Goal: Task Accomplishment & Management: Manage account settings

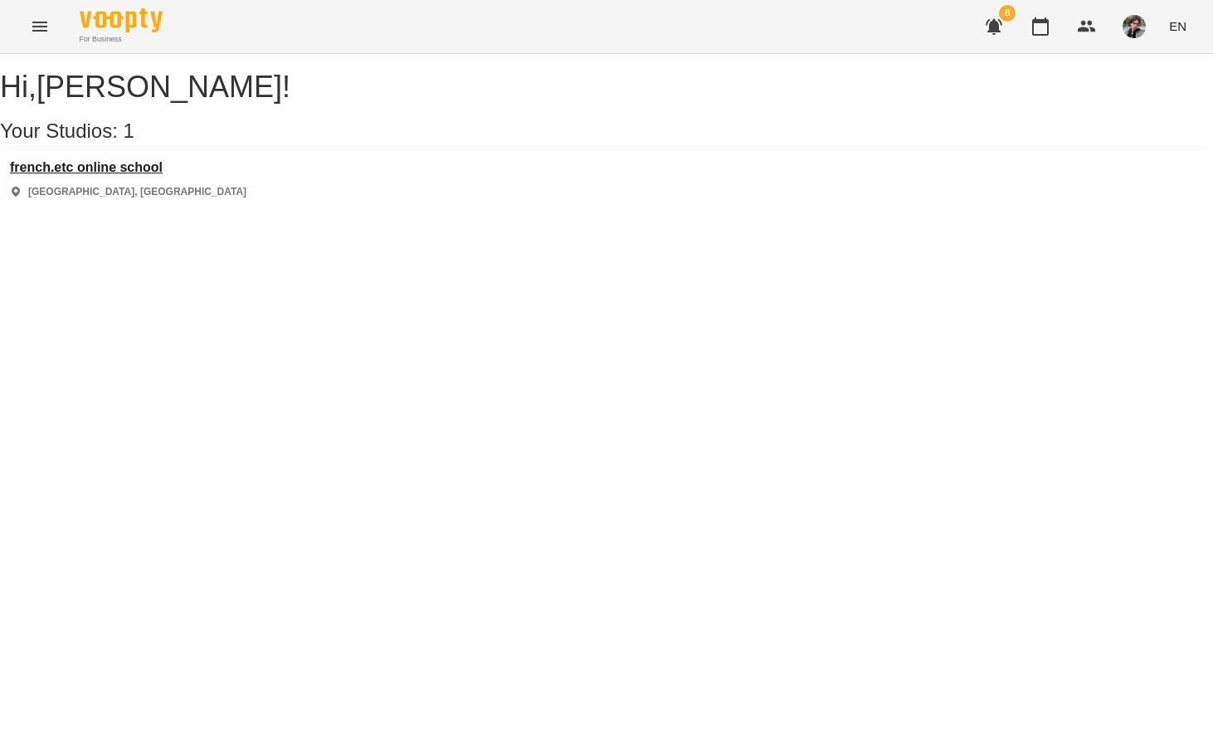
click at [172, 175] on h3 "french.etc online school" at bounding box center [128, 167] width 236 height 15
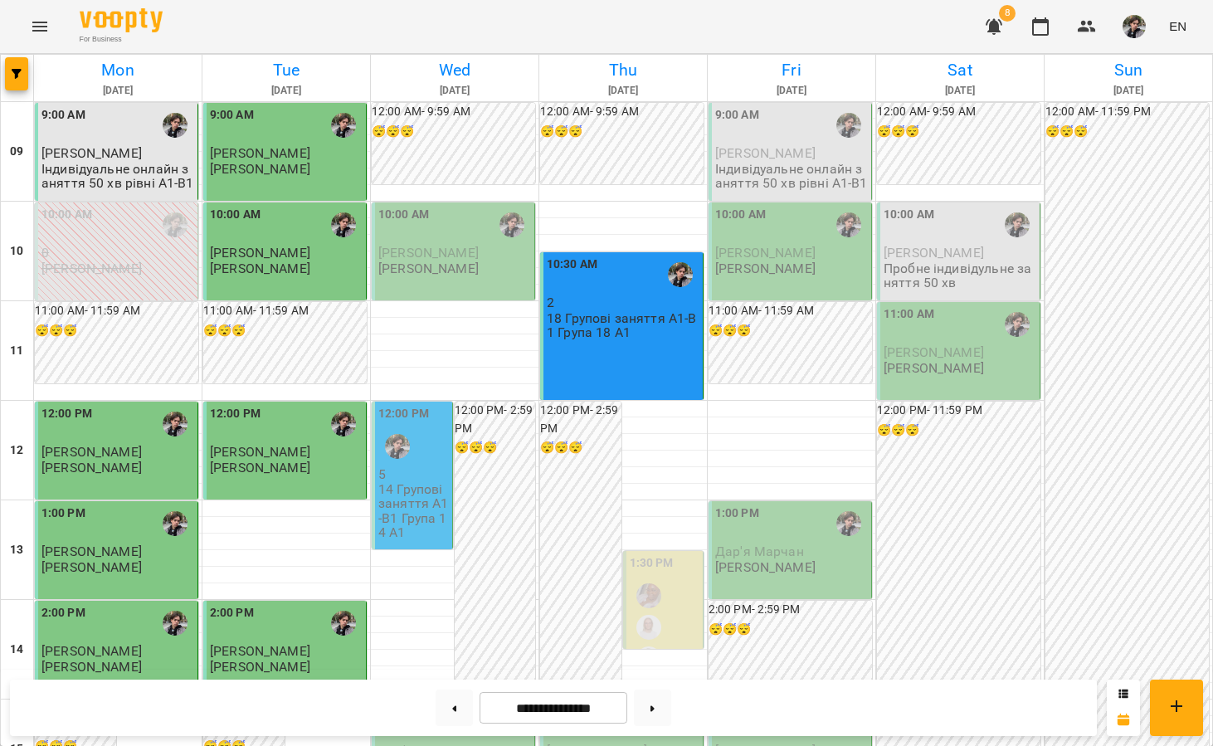
click at [1003, 31] on icon "button" at bounding box center [994, 27] width 20 height 20
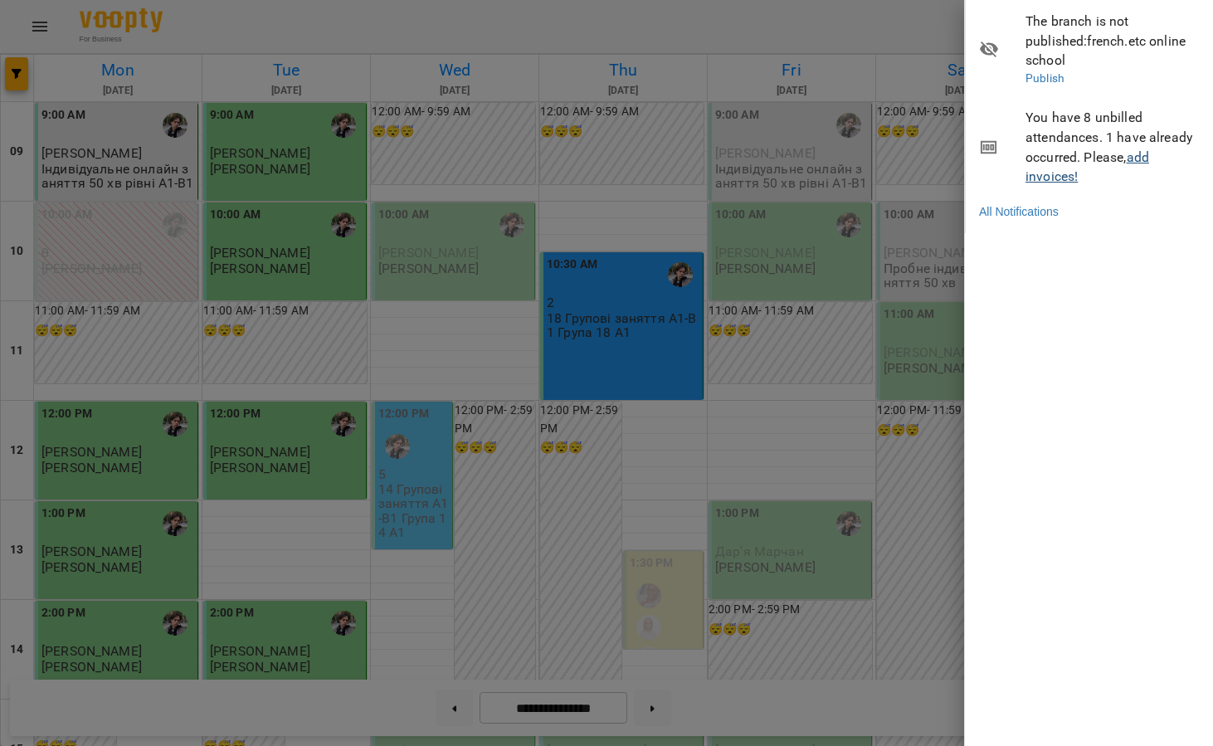
click at [1140, 149] on link "add invoices!" at bounding box center [1088, 167] width 124 height 36
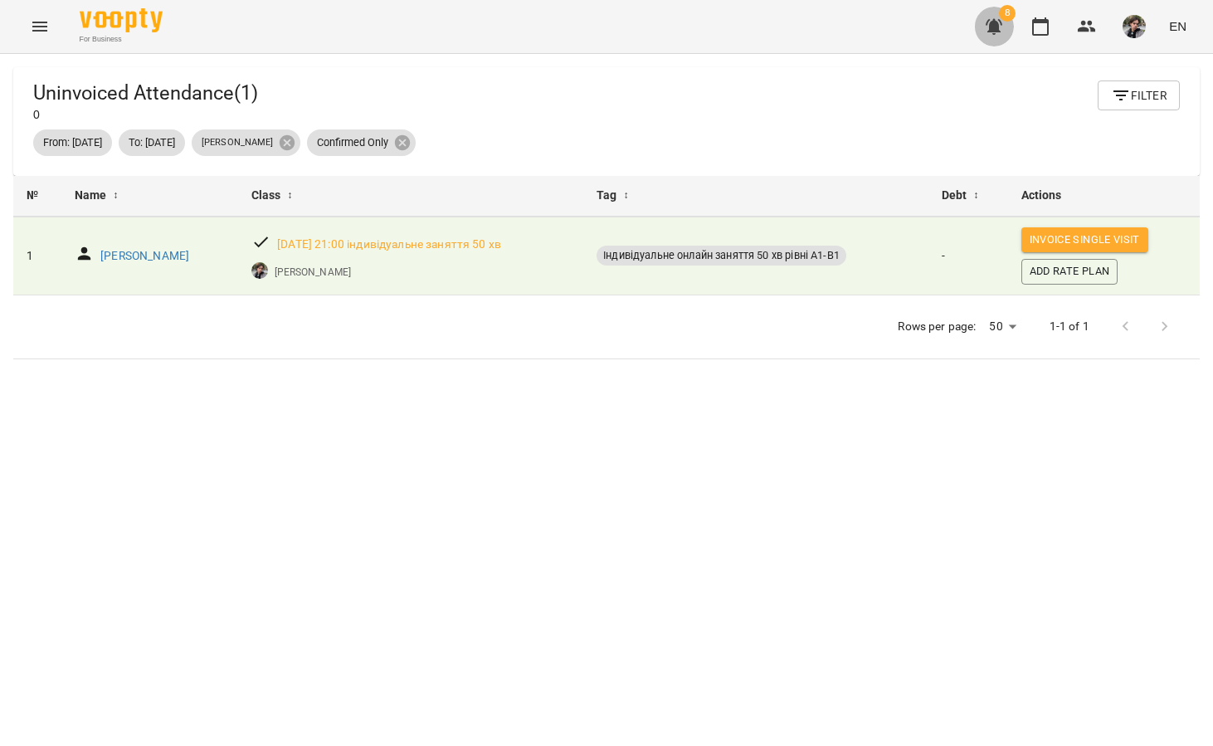
click at [997, 26] on icon "button" at bounding box center [994, 27] width 17 height 16
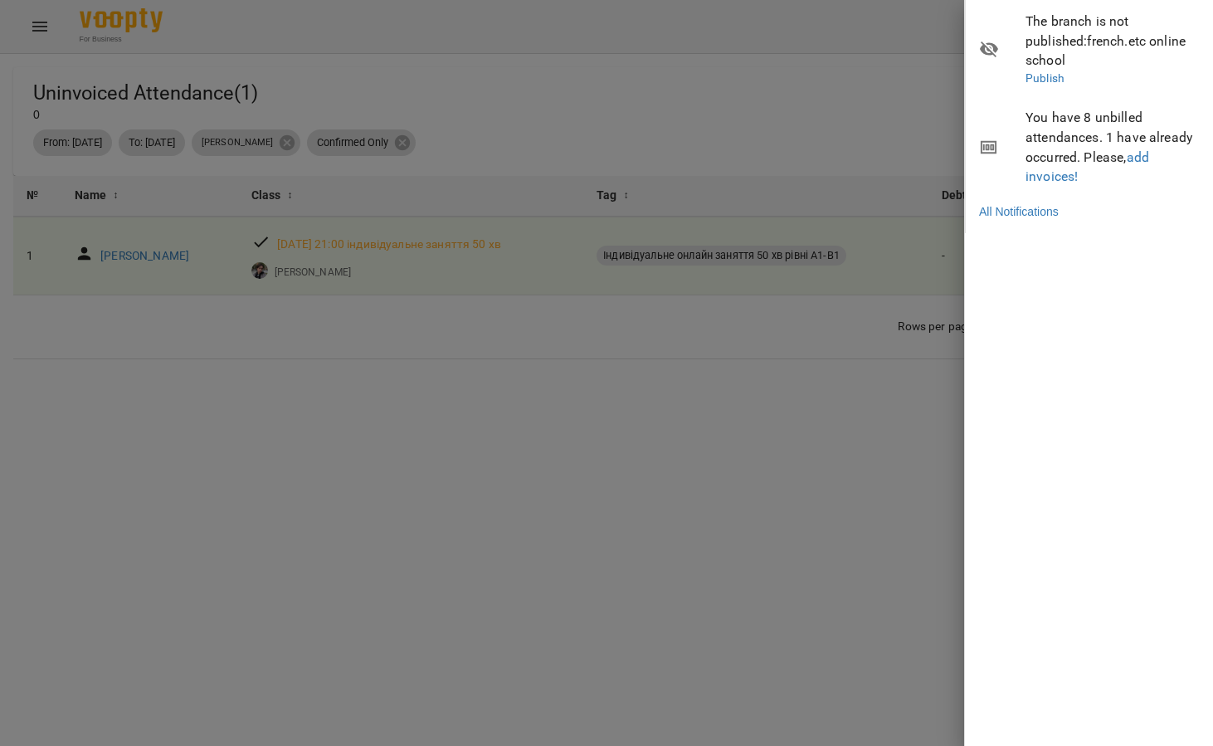
click at [914, 75] on div at bounding box center [606, 373] width 1213 height 746
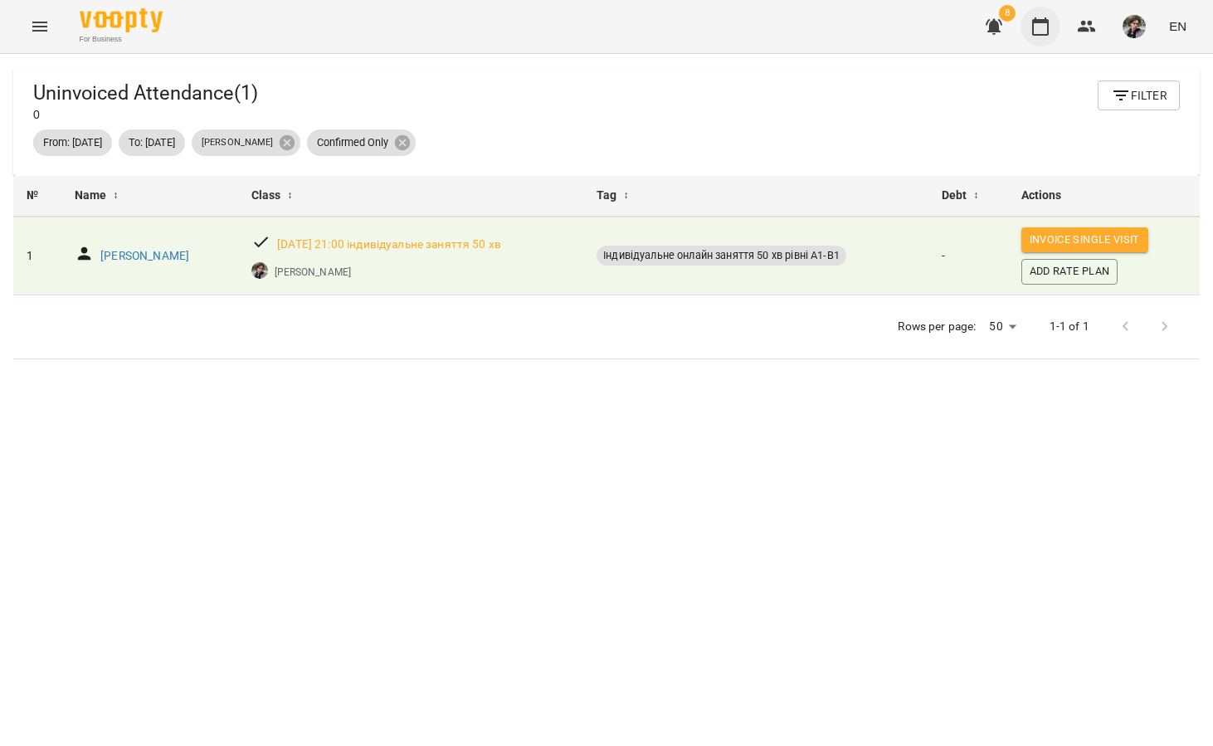
click at [1045, 30] on icon "button" at bounding box center [1041, 27] width 20 height 20
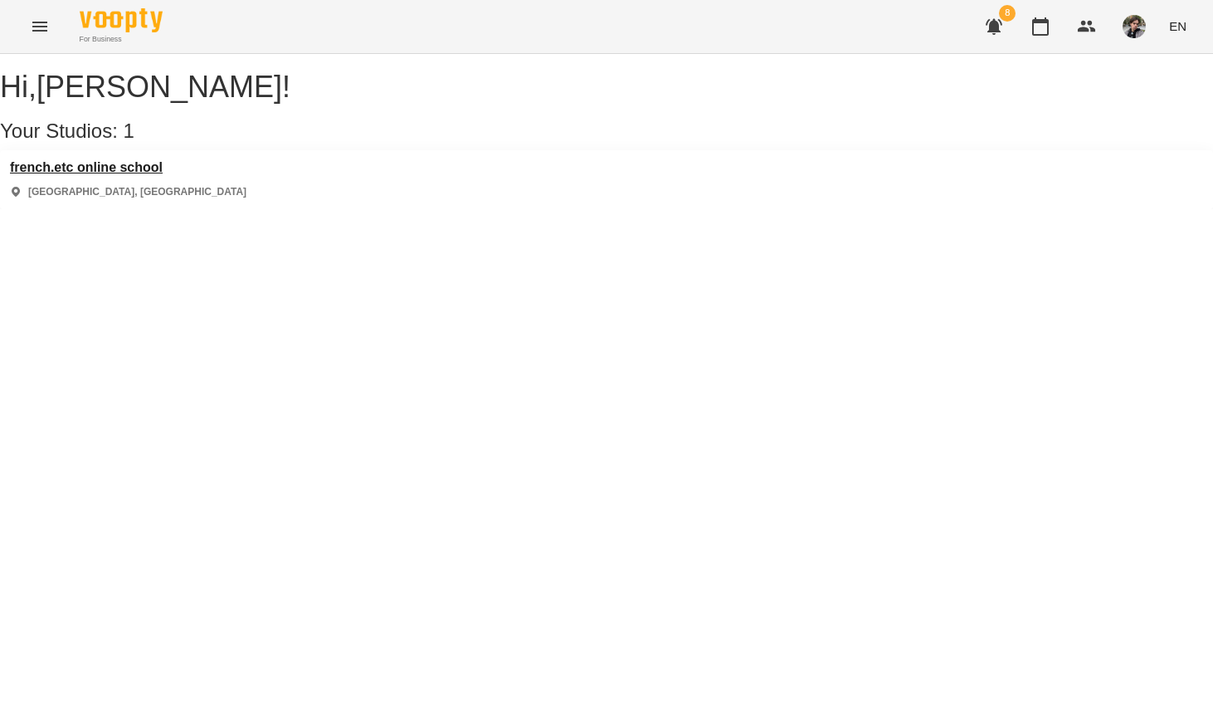
click at [168, 175] on h3 "french.etc online school" at bounding box center [128, 167] width 236 height 15
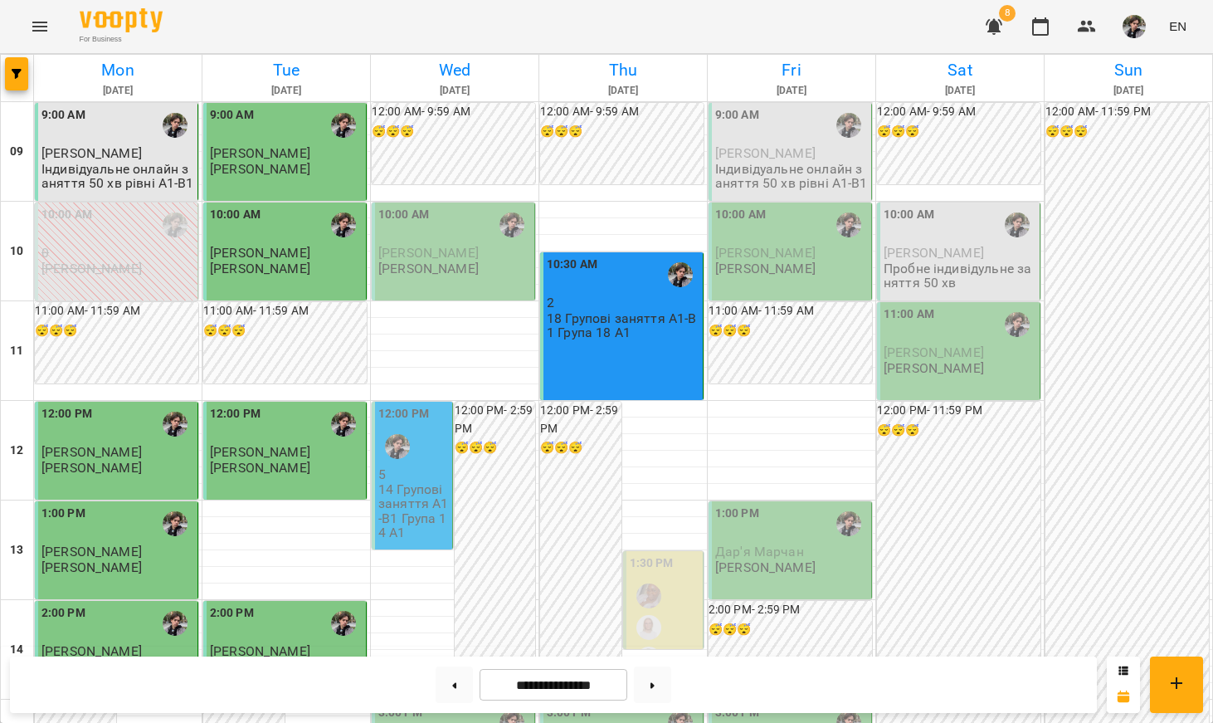
scroll to position [-1, 0]
click at [632, 319] on p "18 Групові заняття А1-В1 Група 18 А1" at bounding box center [623, 325] width 153 height 29
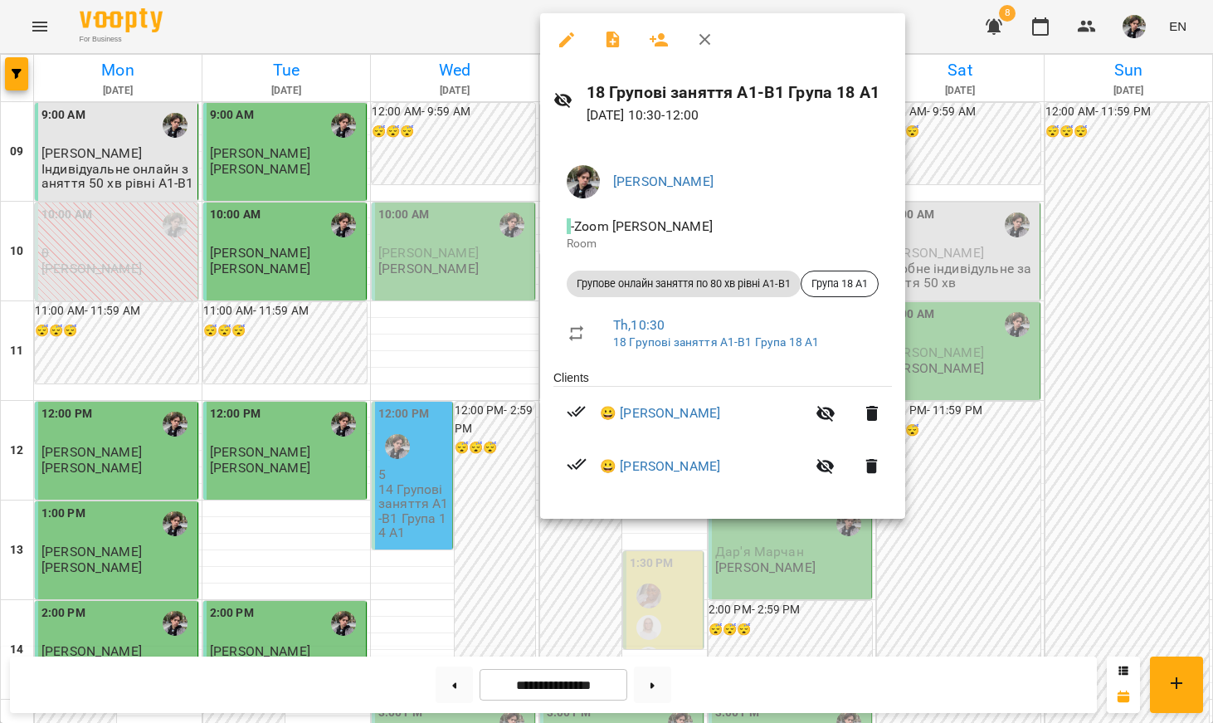
scroll to position [0, 0]
click at [509, 358] on div at bounding box center [606, 361] width 1213 height 723
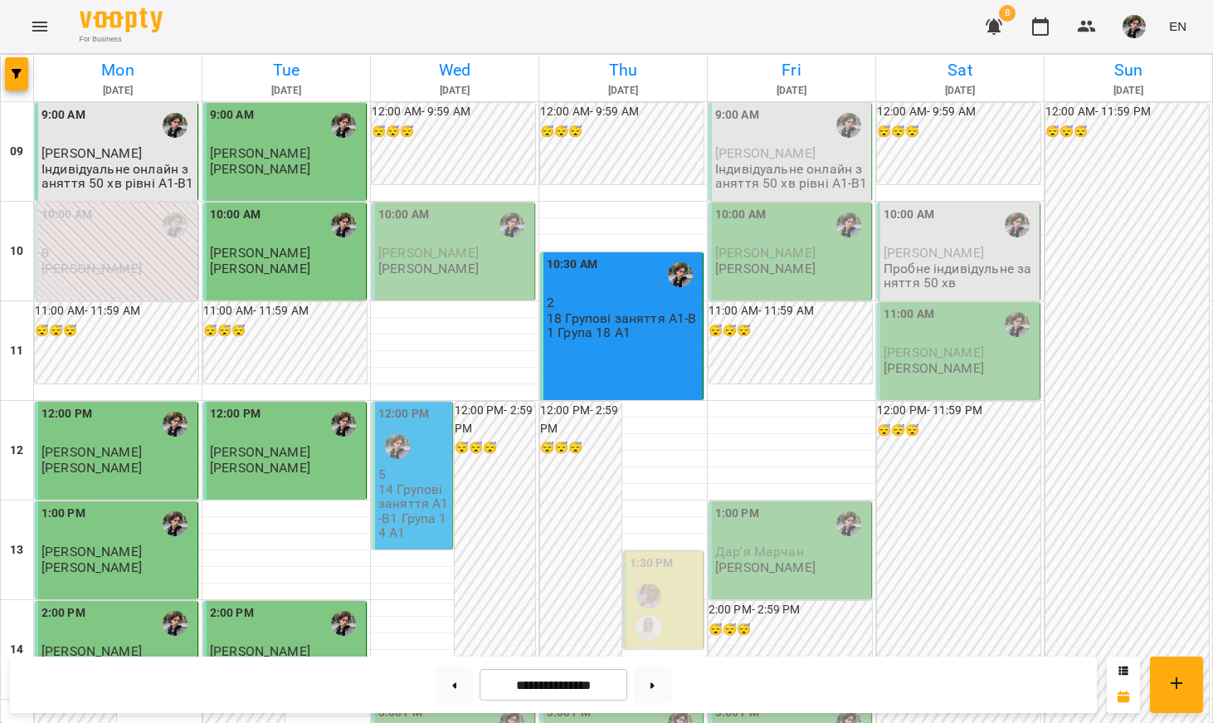
click at [627, 286] on div "10:30 AM" at bounding box center [623, 275] width 153 height 38
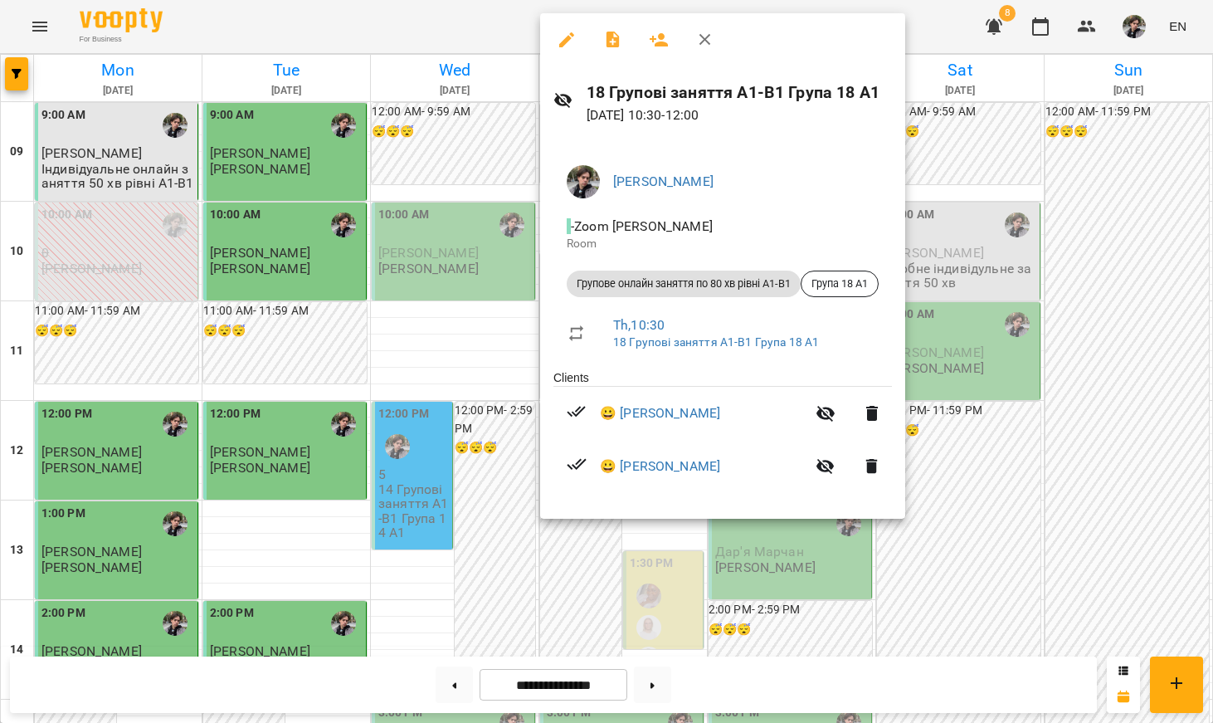
click at [493, 185] on div at bounding box center [606, 361] width 1213 height 723
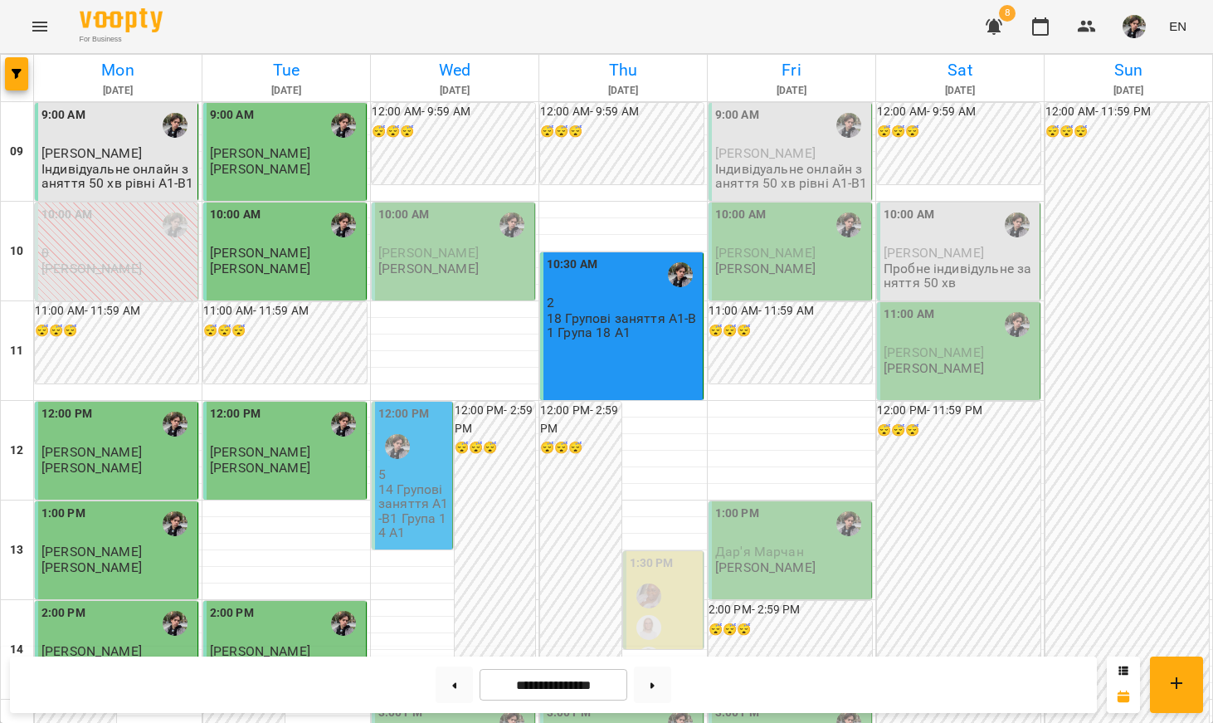
scroll to position [769, 0]
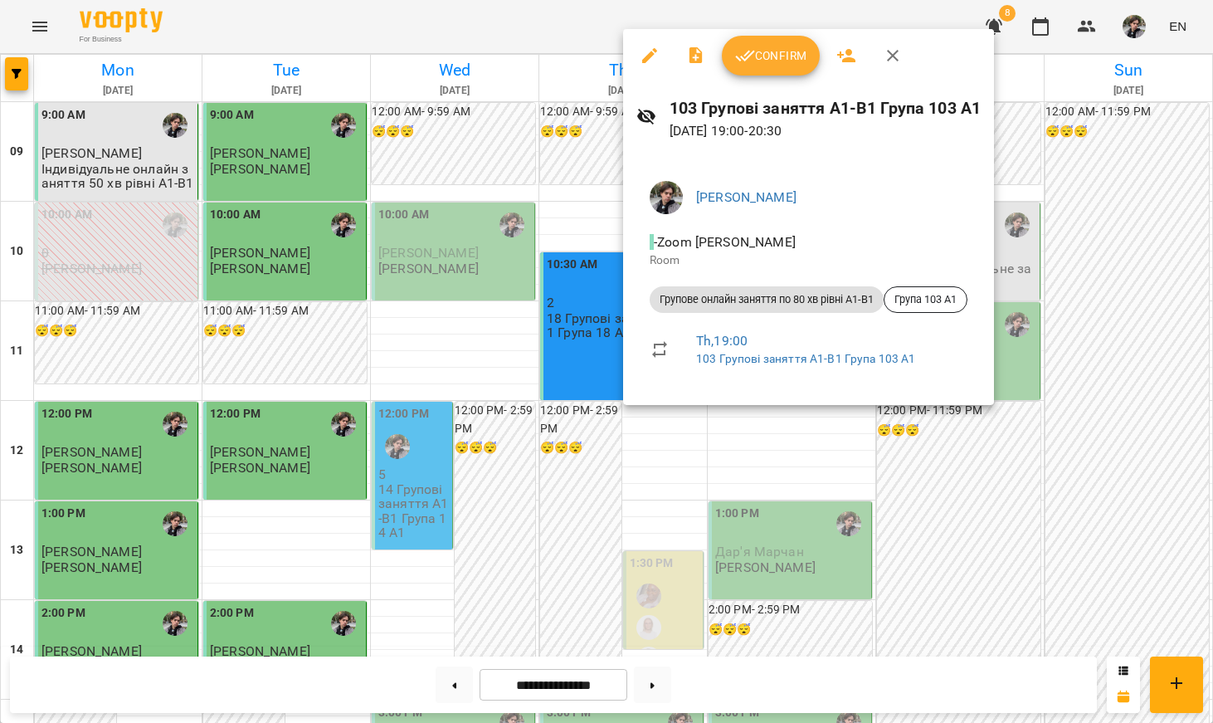
click at [602, 325] on div at bounding box center [606, 361] width 1213 height 723
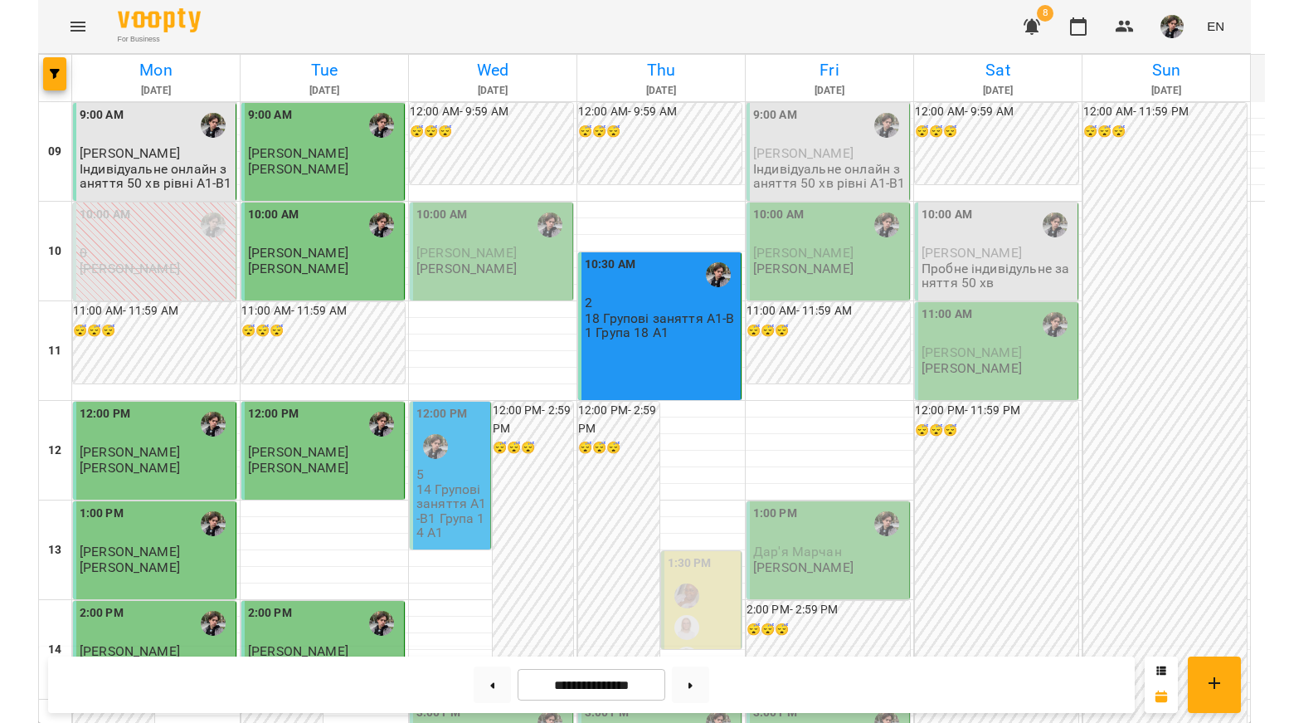
scroll to position [0, 0]
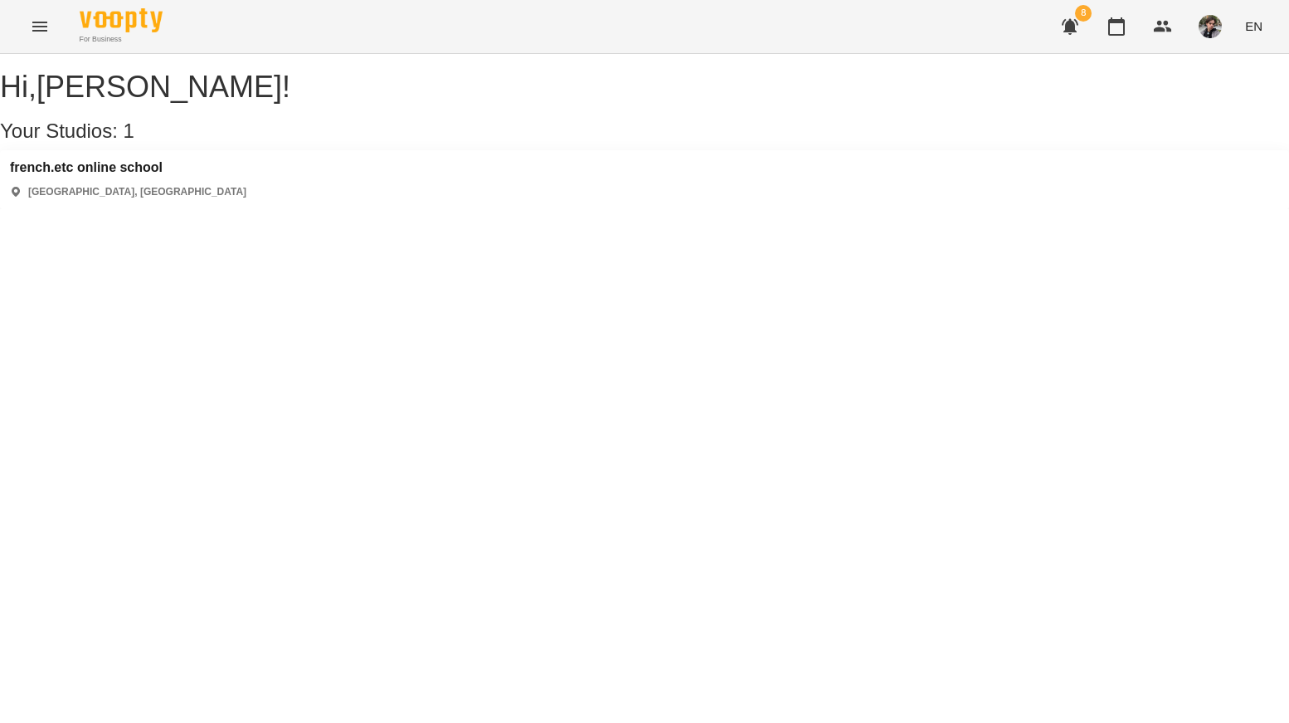
click at [124, 175] on h3 "french.etc online school" at bounding box center [128, 167] width 236 height 15
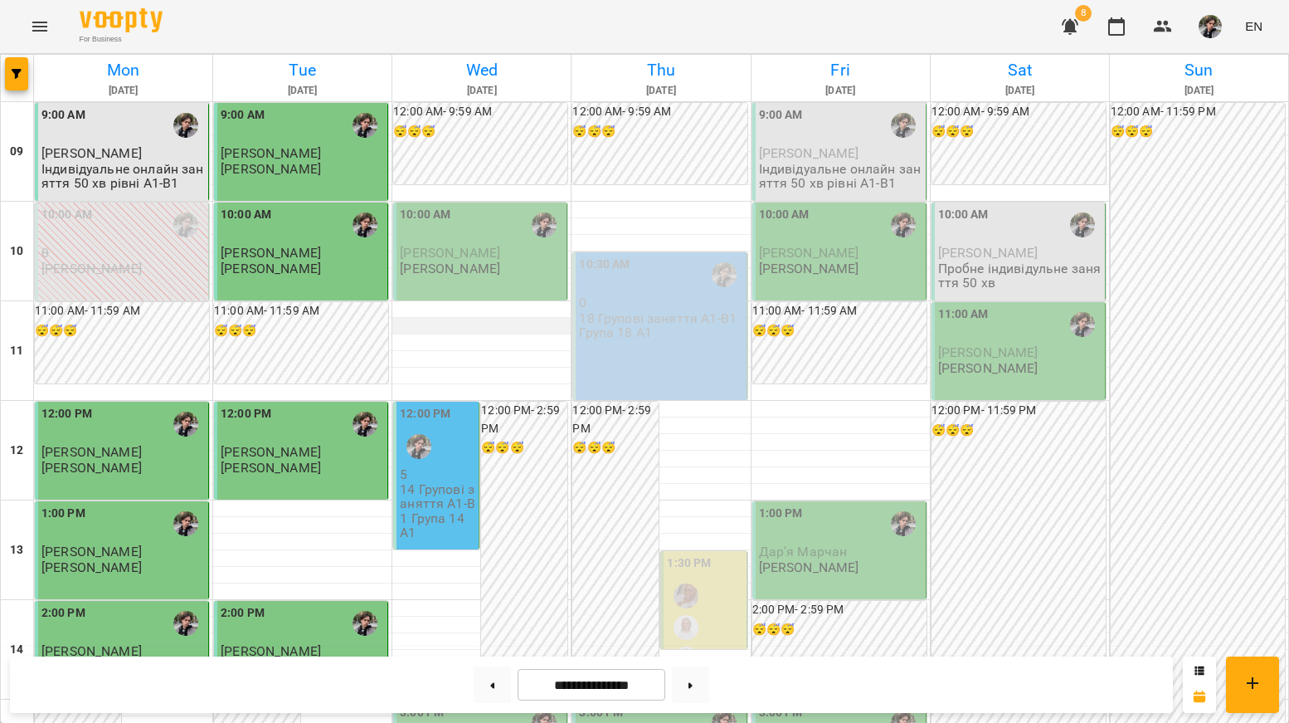
scroll to position [799, 0]
click at [1085, 36] on button "button" at bounding box center [1071, 27] width 40 height 40
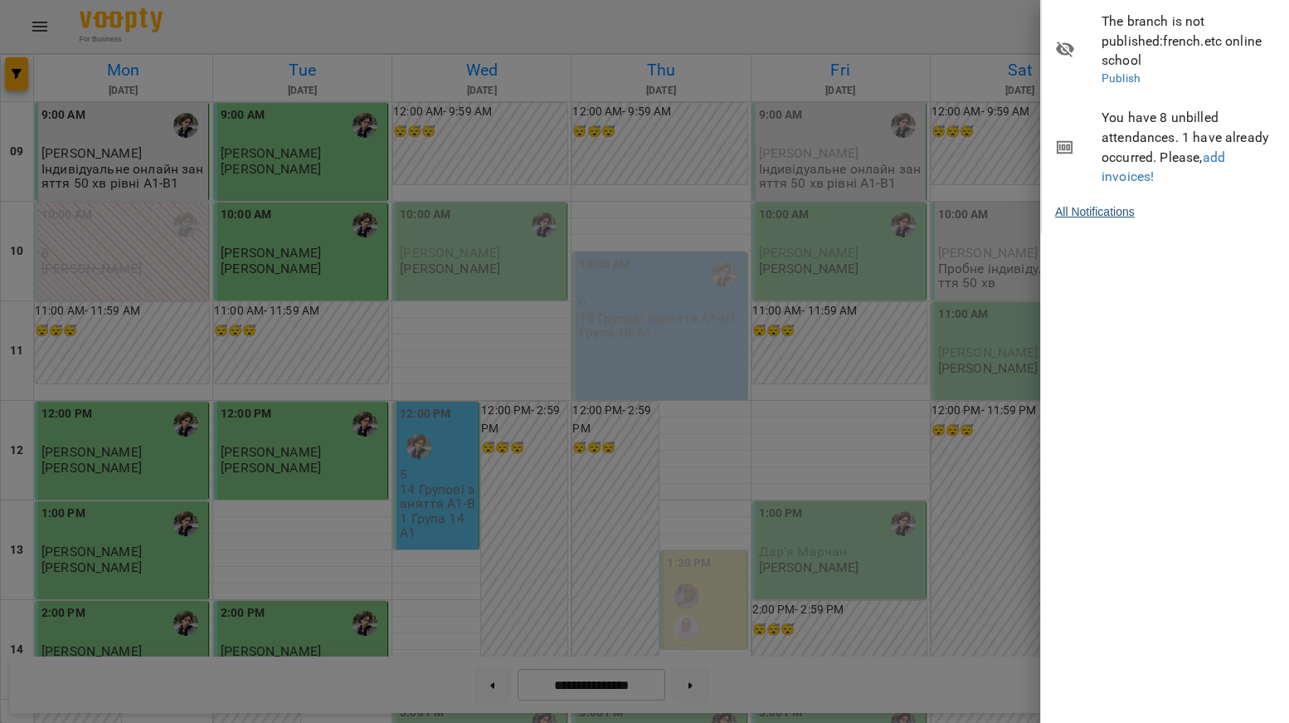
click at [1123, 203] on link "All Notifications" at bounding box center [1095, 211] width 80 height 17
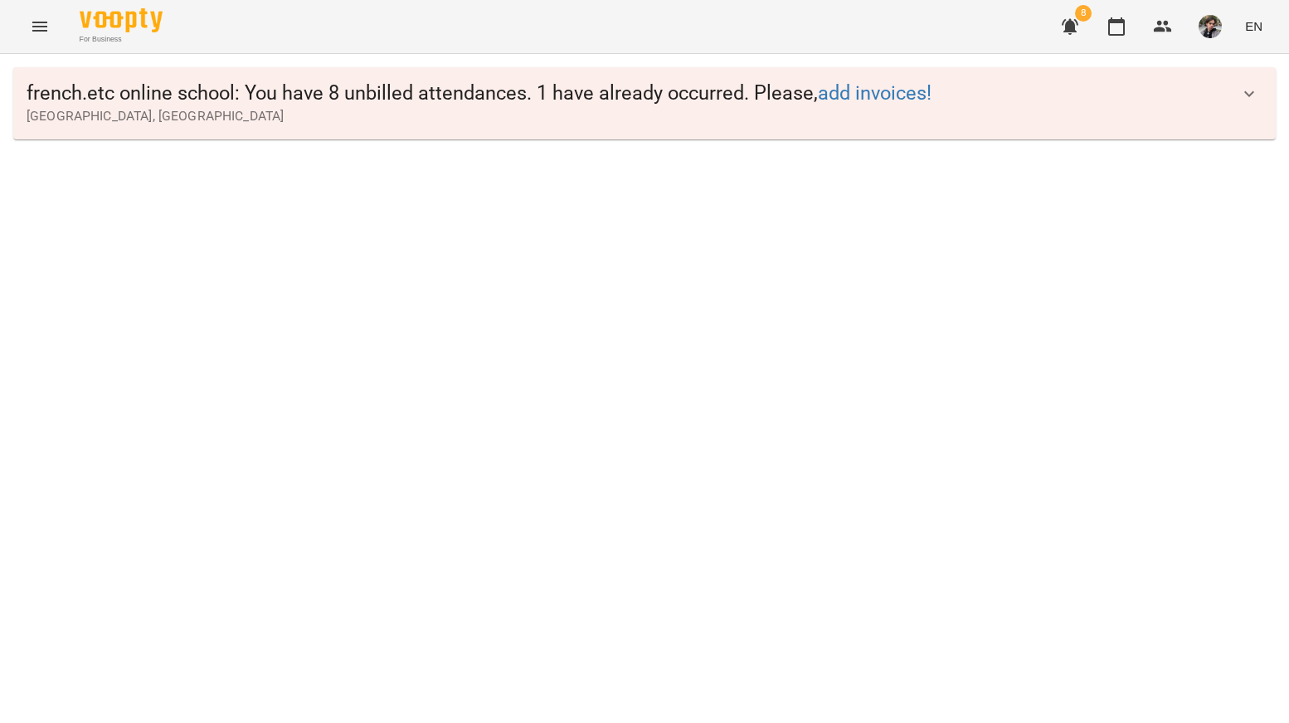
click at [1063, 32] on icon "button" at bounding box center [1070, 27] width 20 height 20
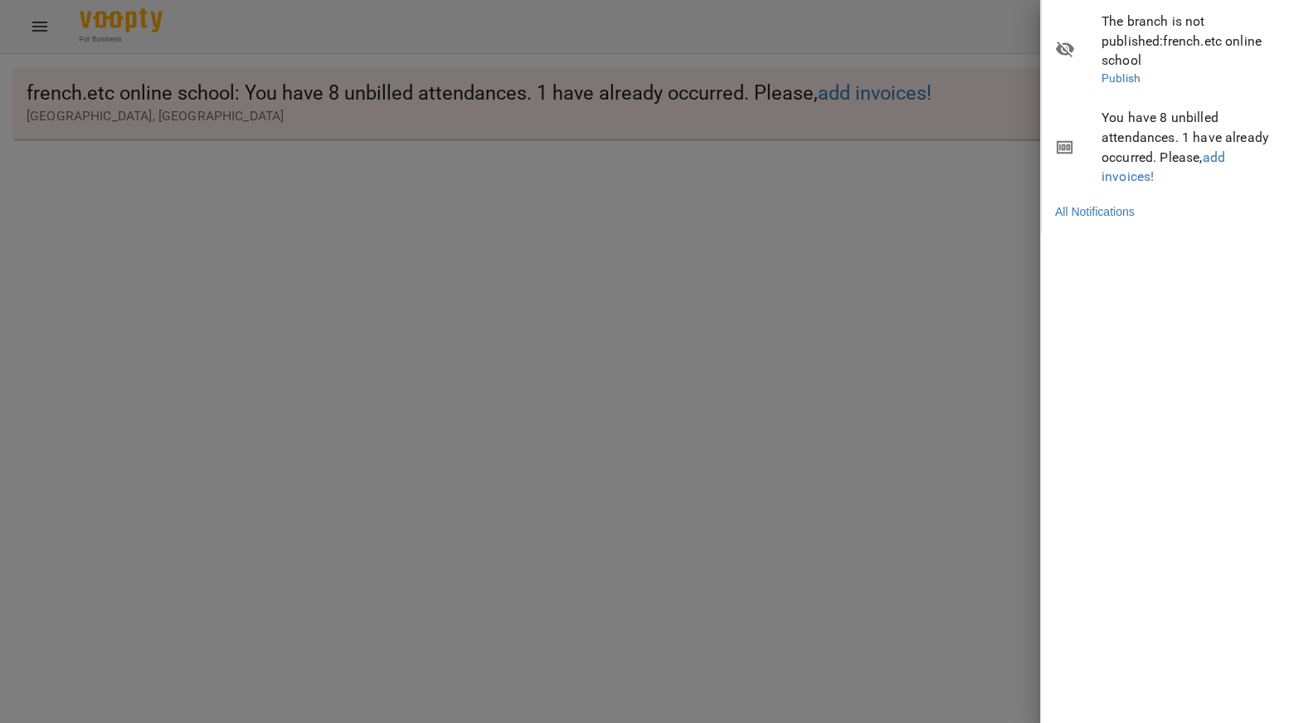
click at [60, 42] on div at bounding box center [644, 361] width 1289 height 723
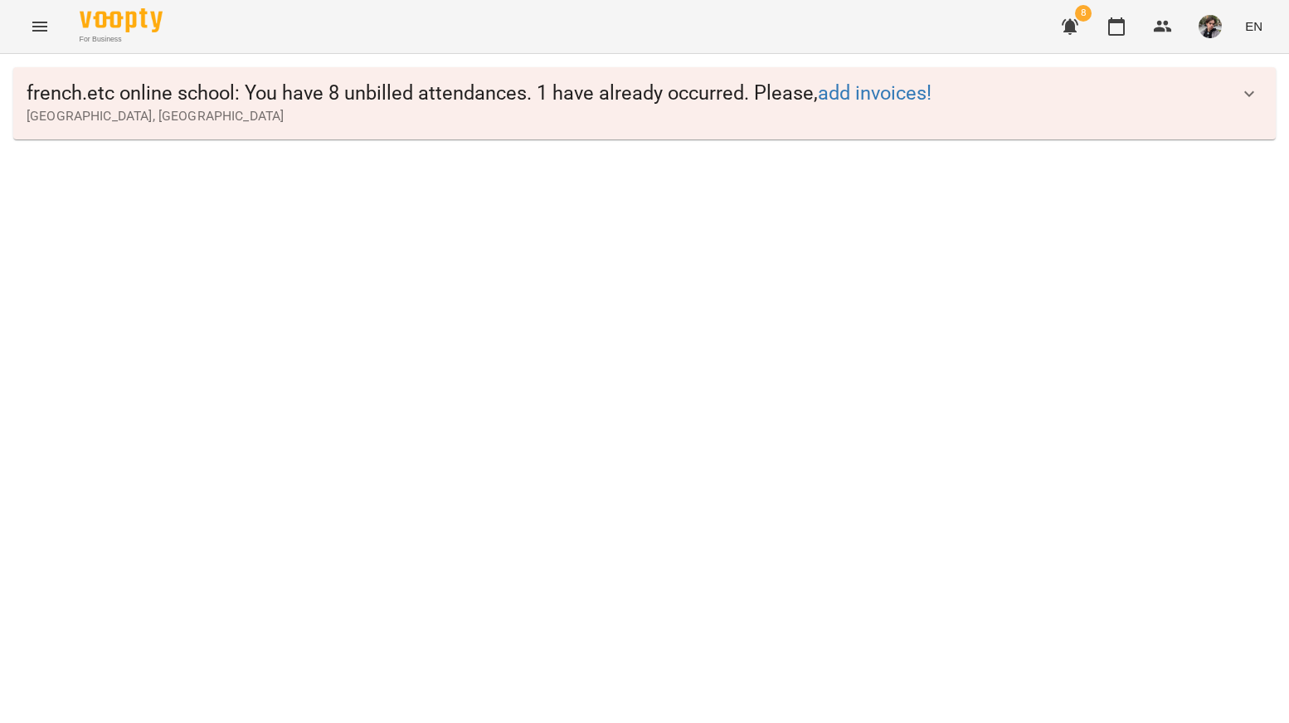
click at [154, 19] on img at bounding box center [121, 20] width 83 height 24
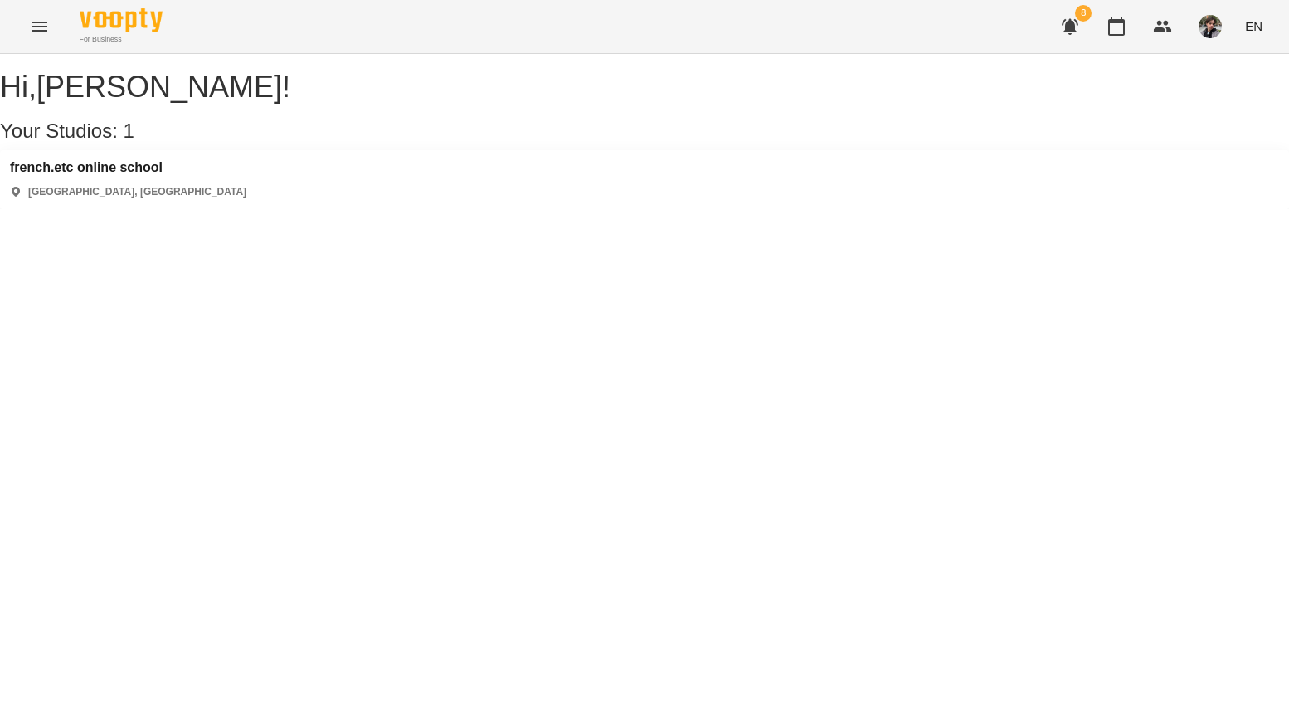
click at [138, 175] on h3 "french.etc online school" at bounding box center [128, 167] width 236 height 15
click at [171, 196] on div "french.etc online school Київ, Україна" at bounding box center [128, 179] width 236 height 39
click at [165, 175] on h3 "french.etc online school" at bounding box center [128, 167] width 236 height 15
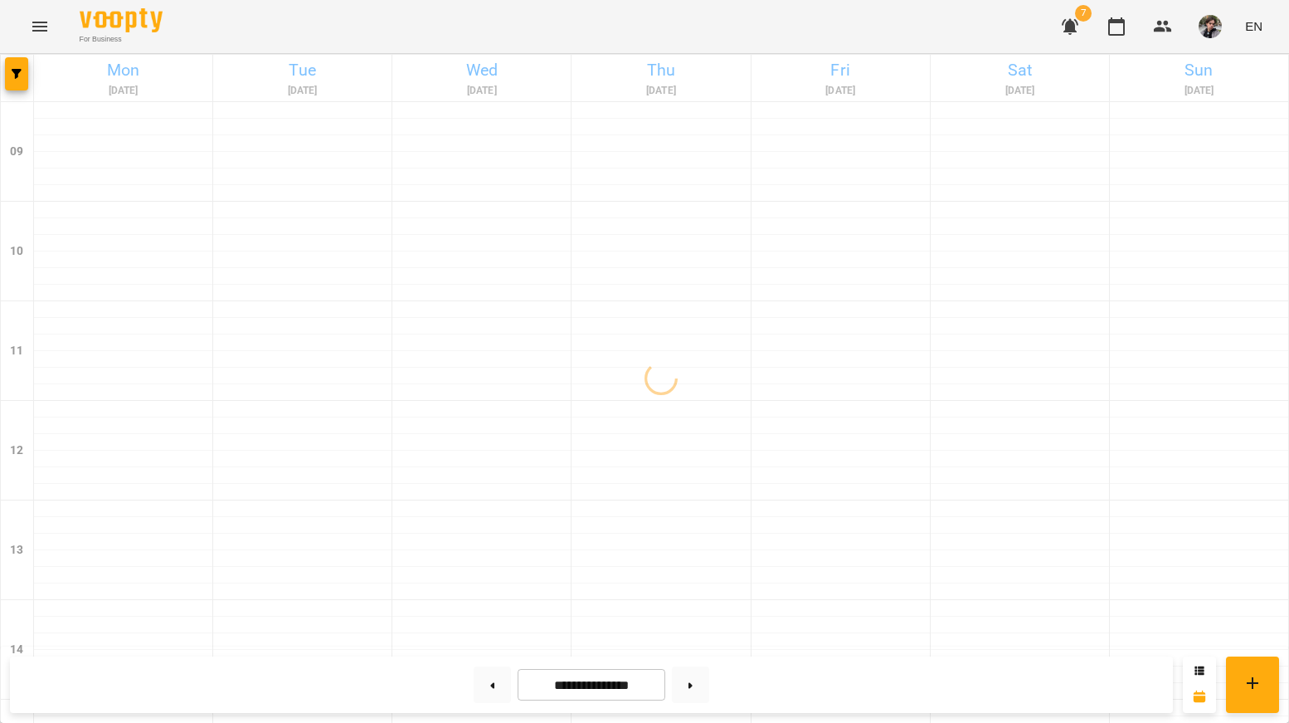
click at [1082, 22] on button "button" at bounding box center [1071, 27] width 40 height 40
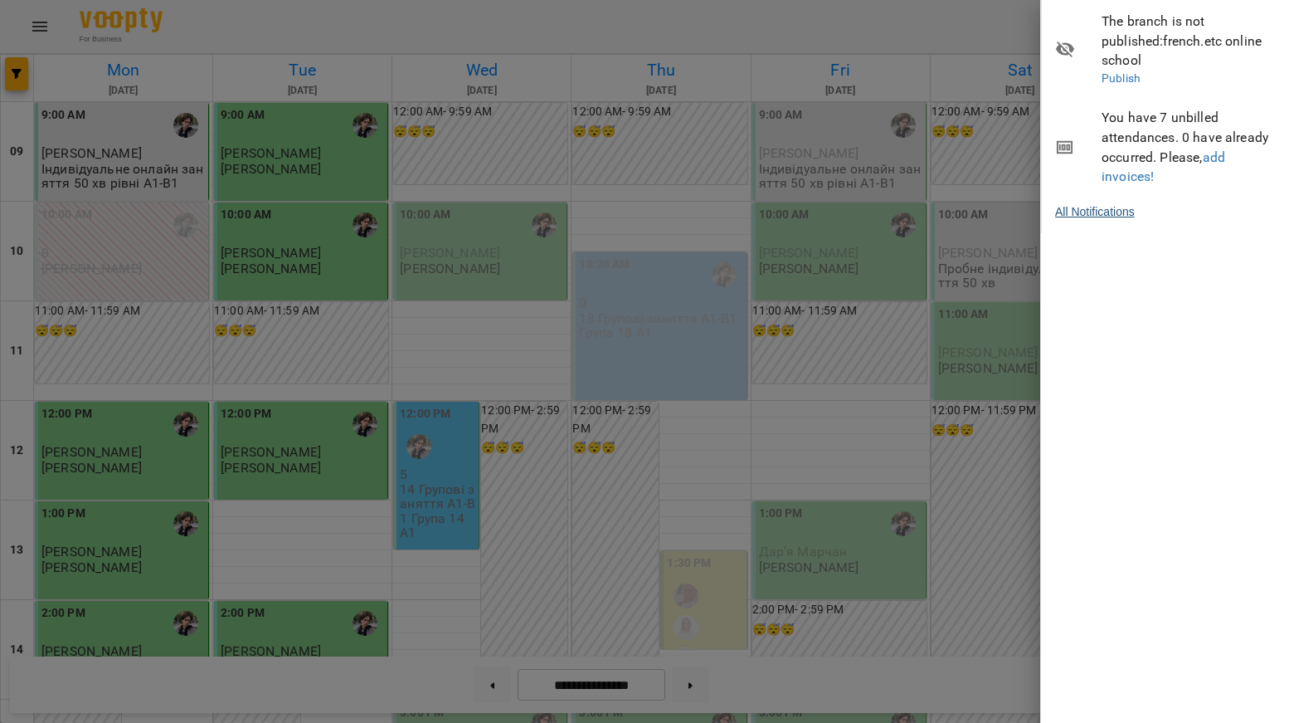
click at [1108, 203] on link "All Notifications" at bounding box center [1095, 211] width 80 height 17
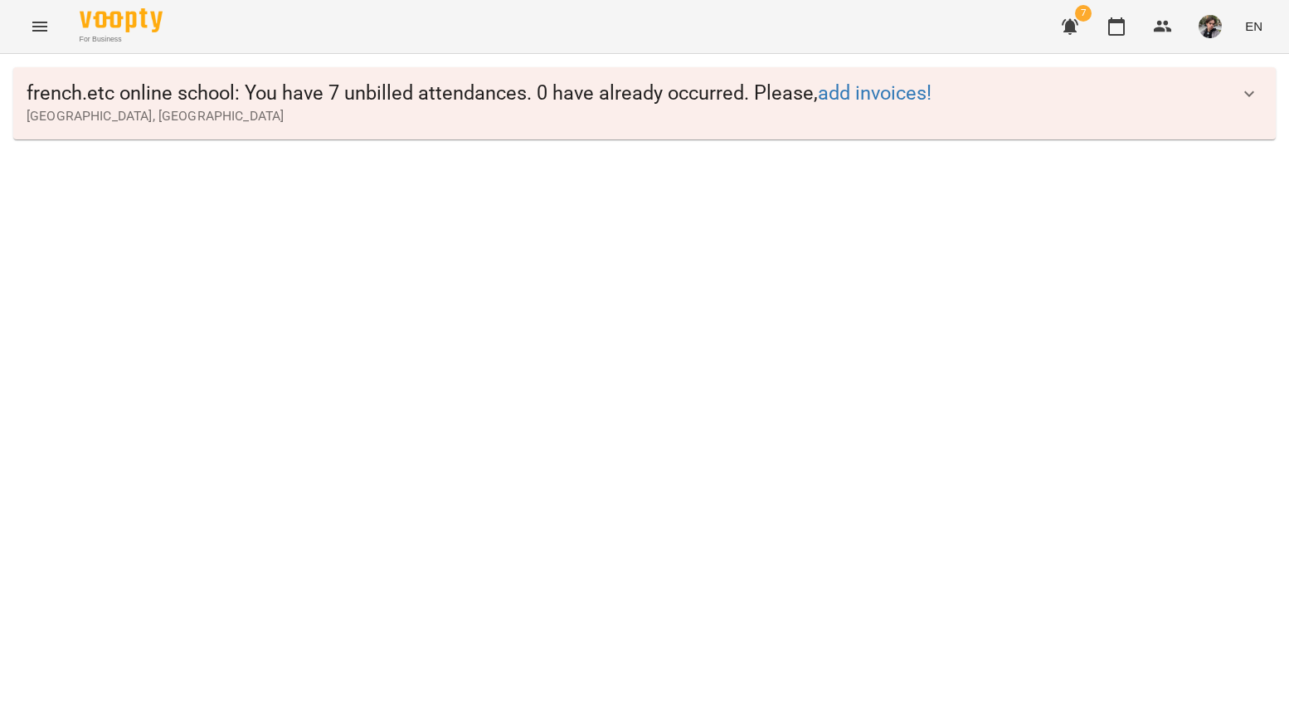
click at [1080, 27] on icon "button" at bounding box center [1070, 27] width 20 height 20
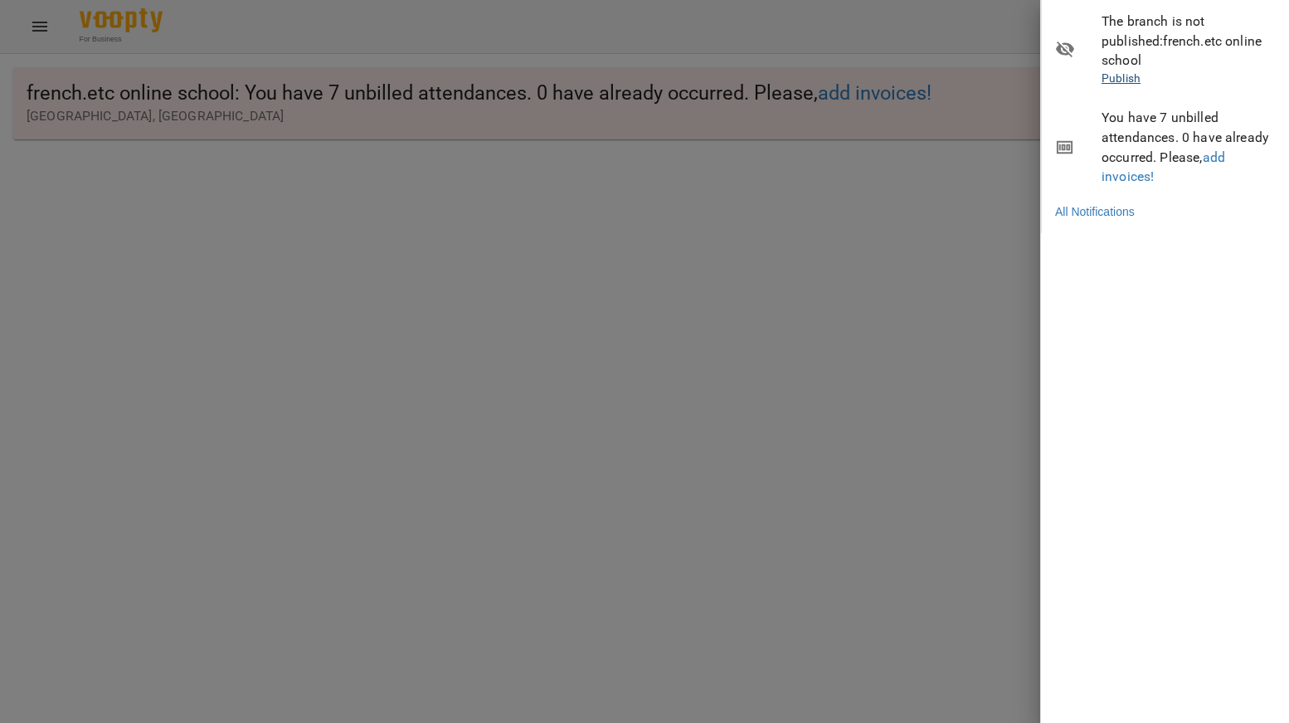
click at [1124, 71] on link "Publish" at bounding box center [1121, 77] width 39 height 13
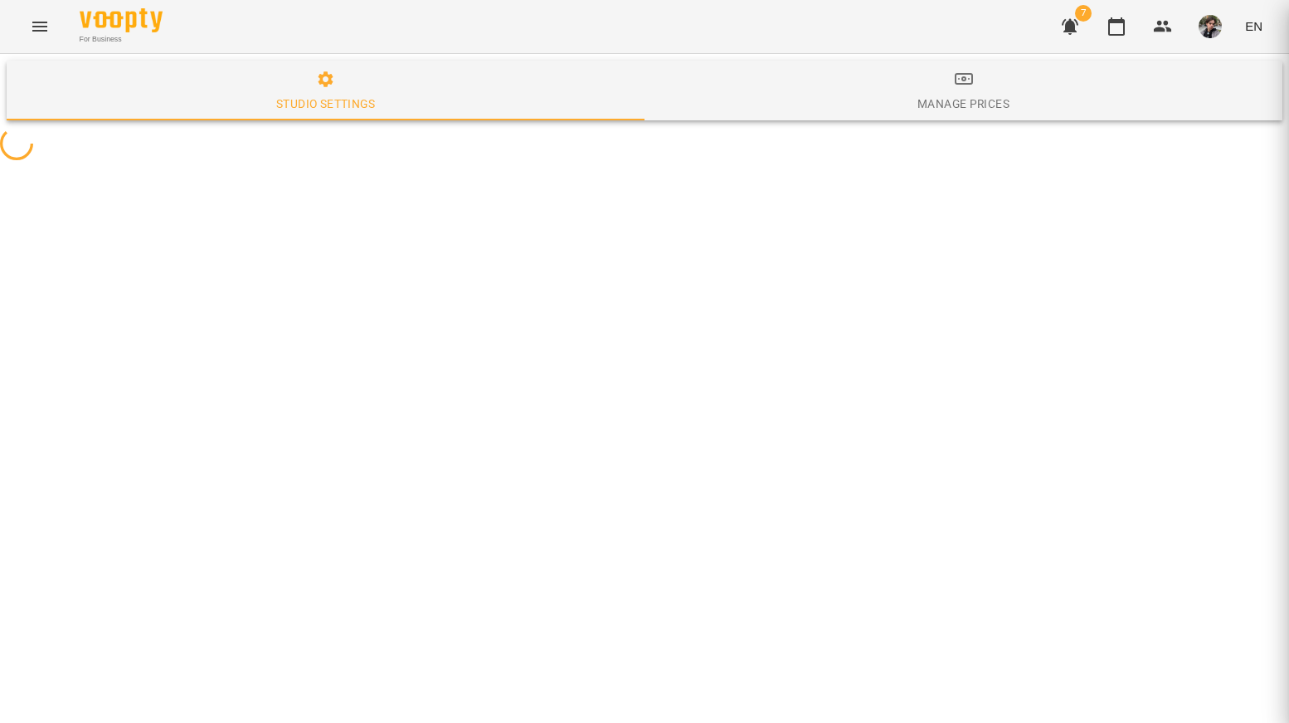
select select "**"
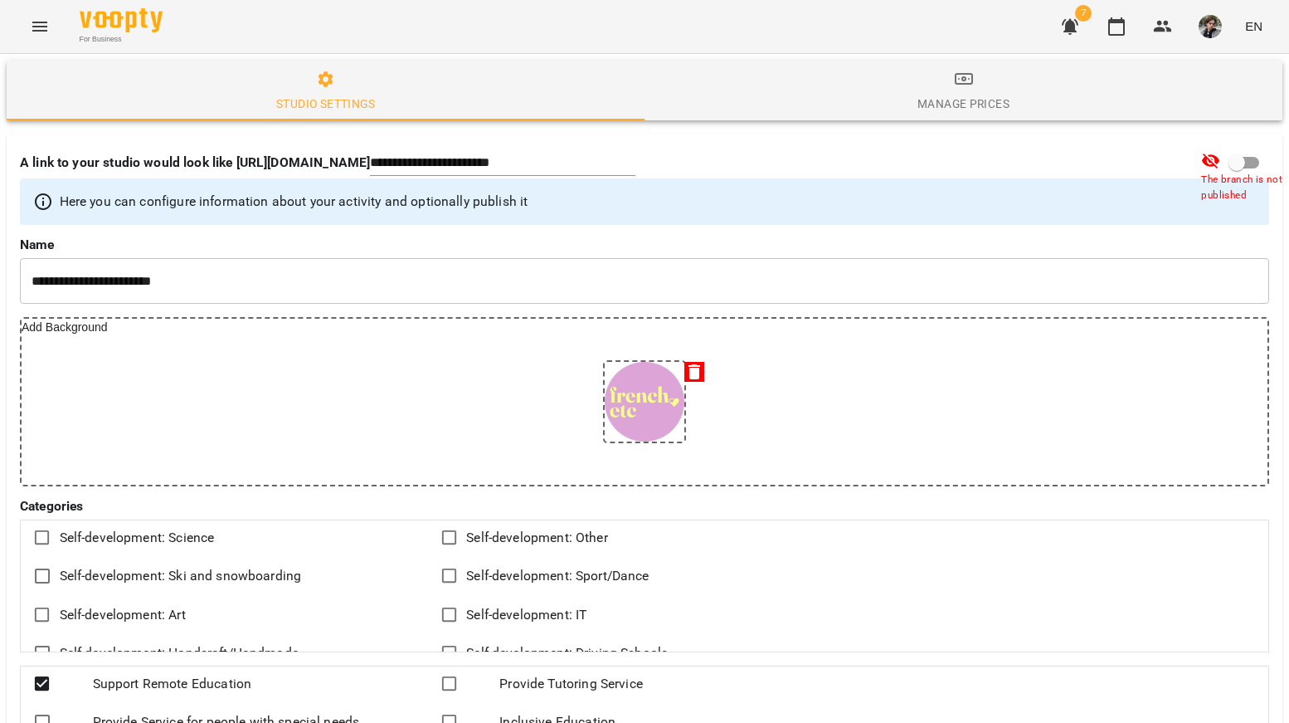
scroll to position [81, 0]
click at [1076, 29] on icon "button" at bounding box center [1070, 27] width 17 height 16
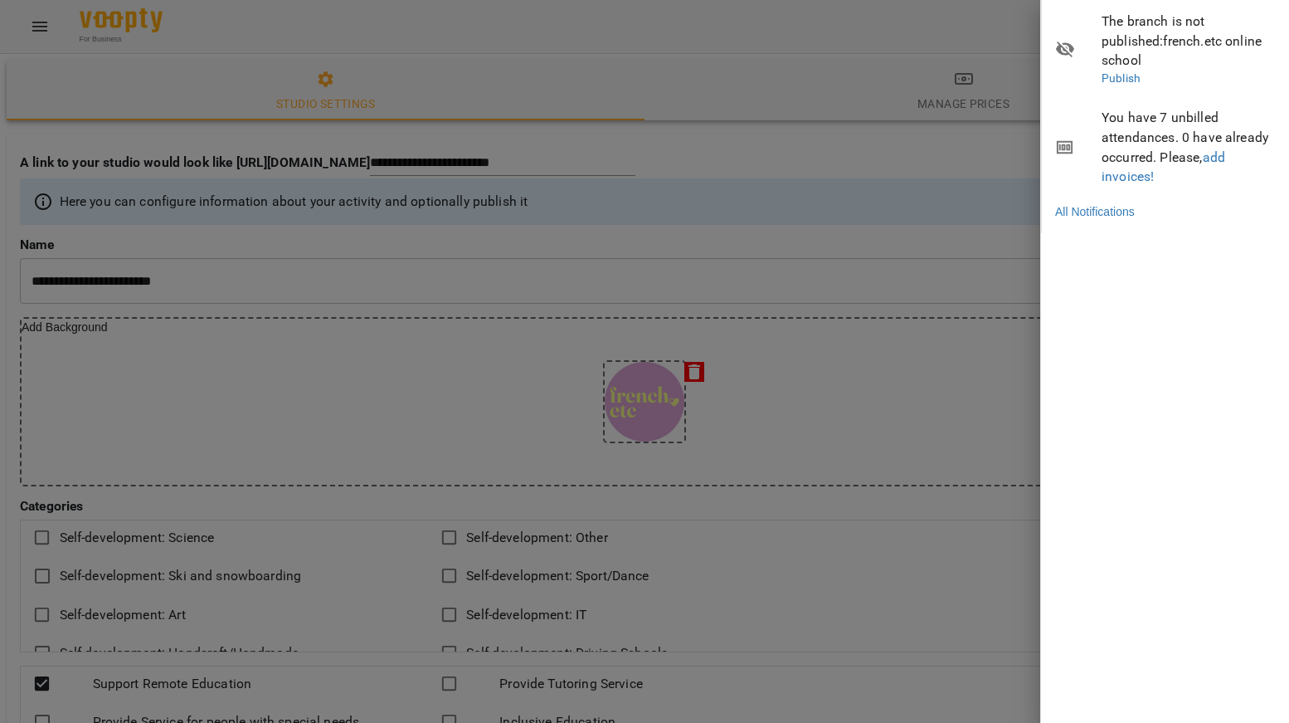
click at [1135, 112] on span "You have 7 unbilled attendances. 0 have already occurred. Please, add invoices!" at bounding box center [1189, 147] width 175 height 78
click at [926, 112] on div at bounding box center [644, 361] width 1289 height 723
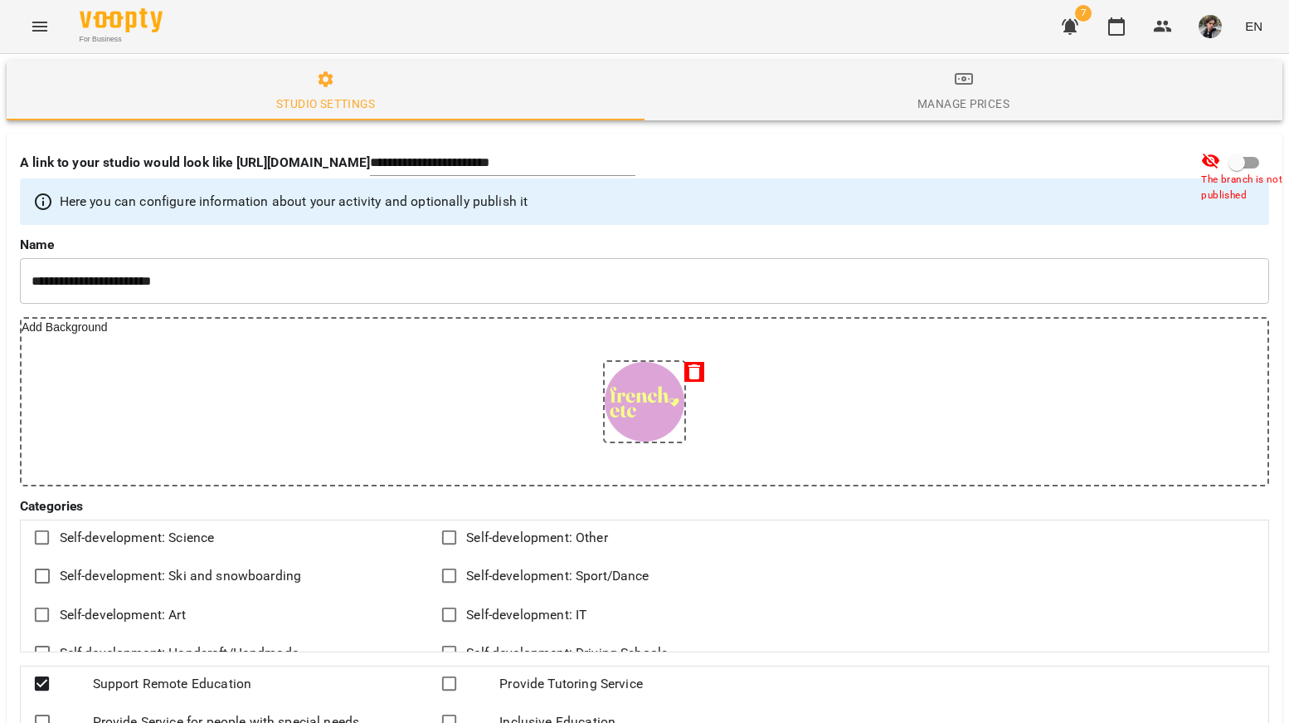
click at [1077, 14] on span "7" at bounding box center [1083, 13] width 17 height 17
click at [1080, 31] on icon "button" at bounding box center [1070, 27] width 20 height 20
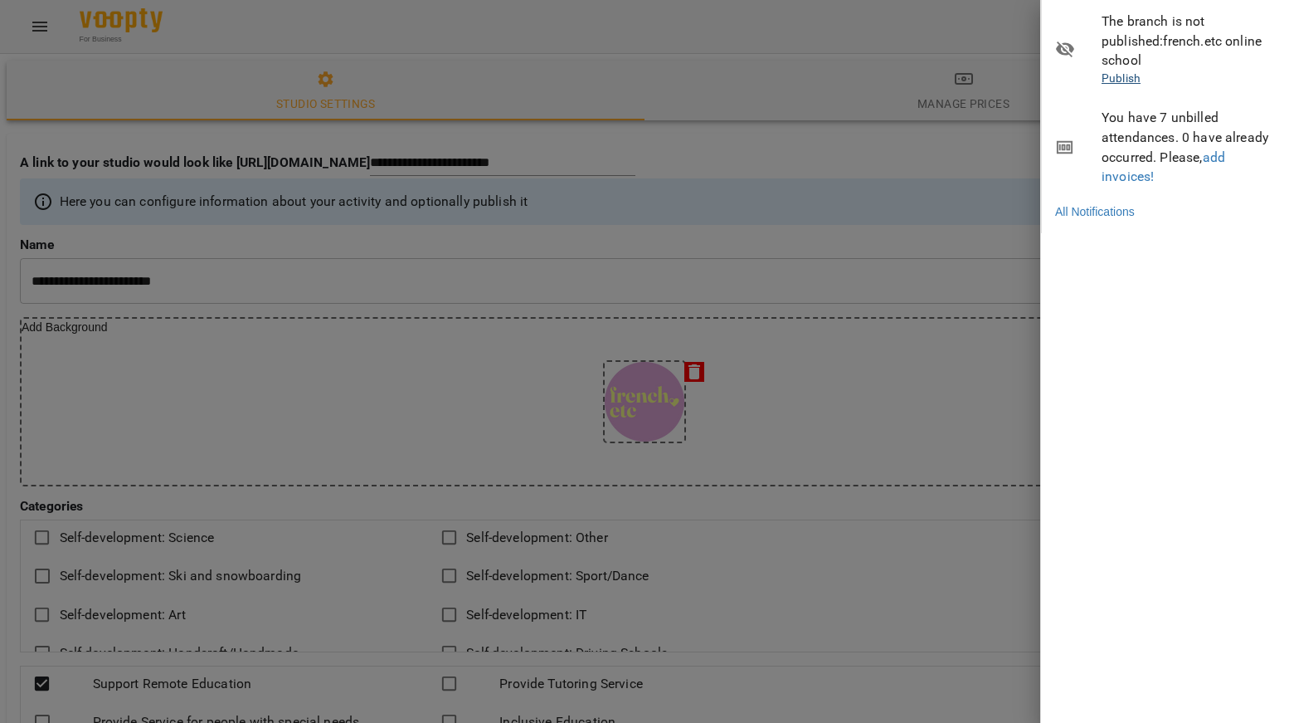
click at [1128, 71] on link "Publish" at bounding box center [1121, 77] width 39 height 13
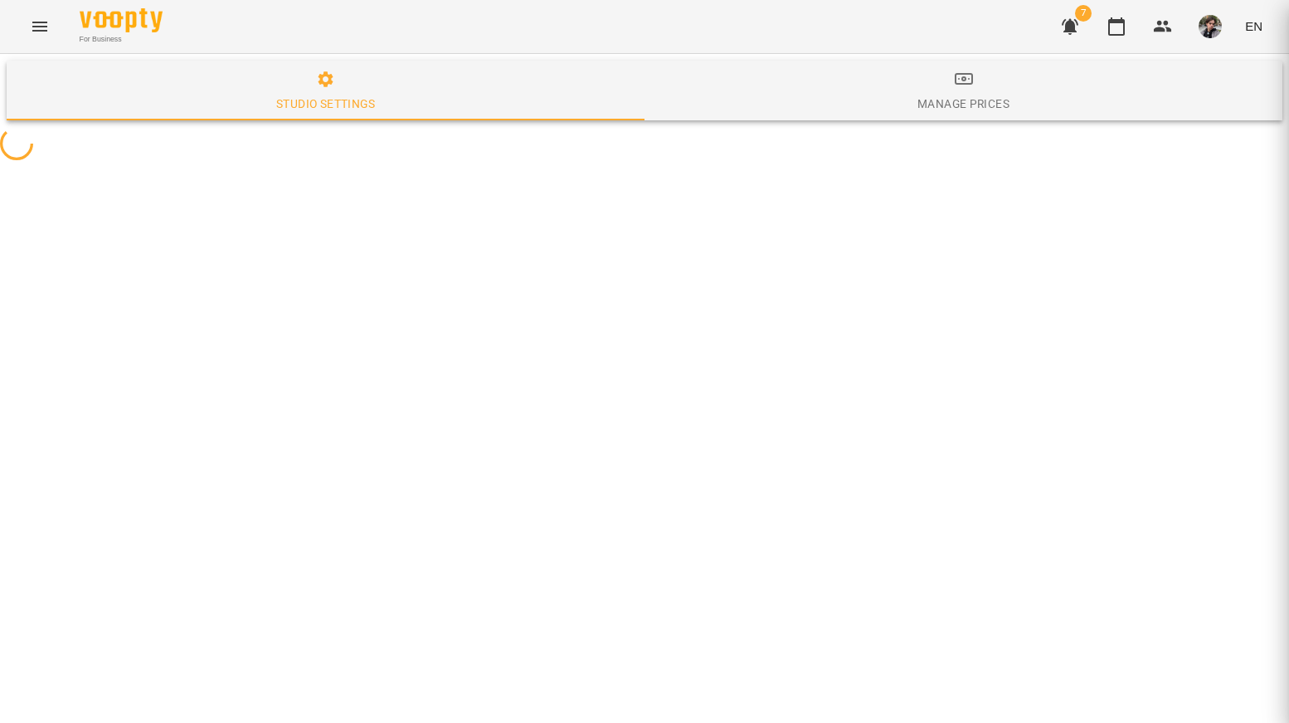
select select "**"
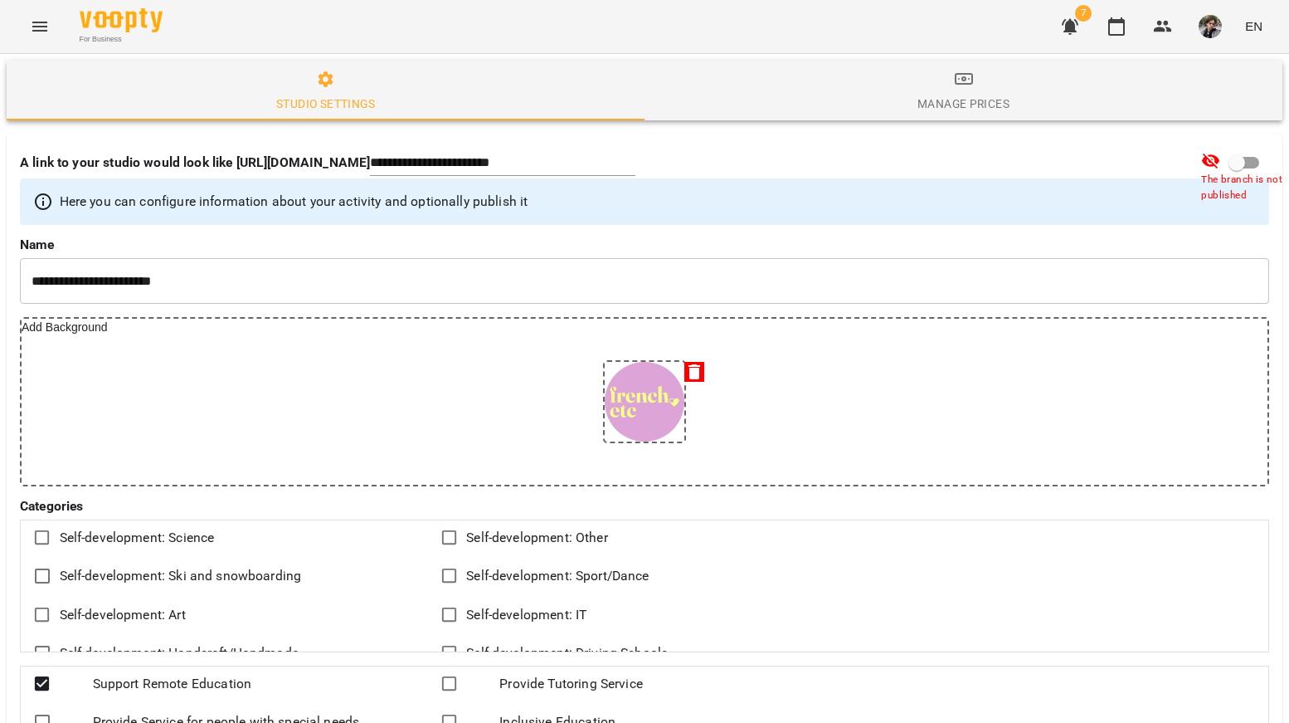
click at [147, 27] on img at bounding box center [121, 20] width 83 height 24
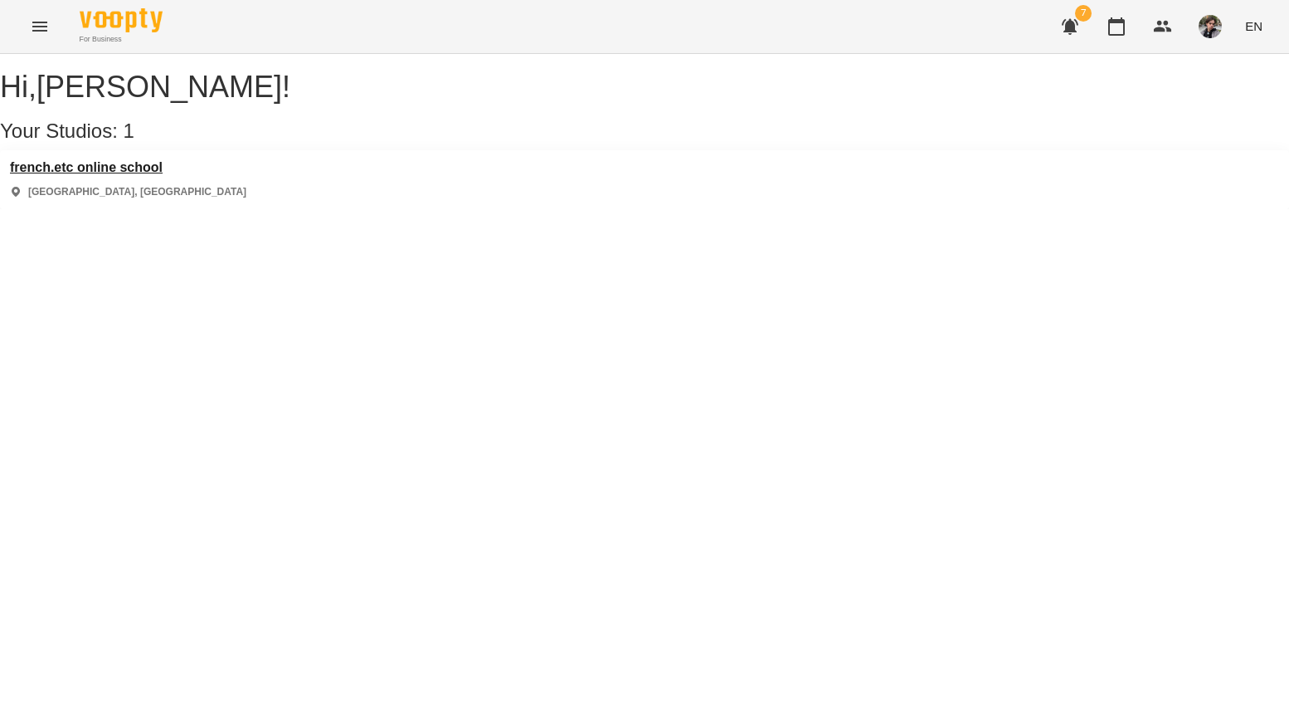
click at [156, 175] on h3 "french.etc online school" at bounding box center [128, 167] width 236 height 15
